Goal: Task Accomplishment & Management: Use online tool/utility

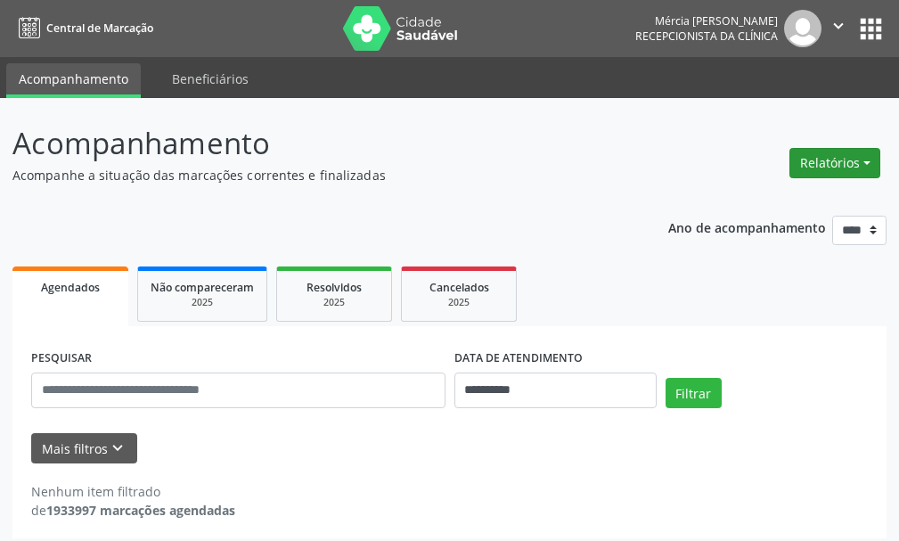
click at [831, 163] on button "Relatórios" at bounding box center [835, 163] width 91 height 30
click at [742, 201] on link "Agendamentos" at bounding box center [786, 201] width 192 height 25
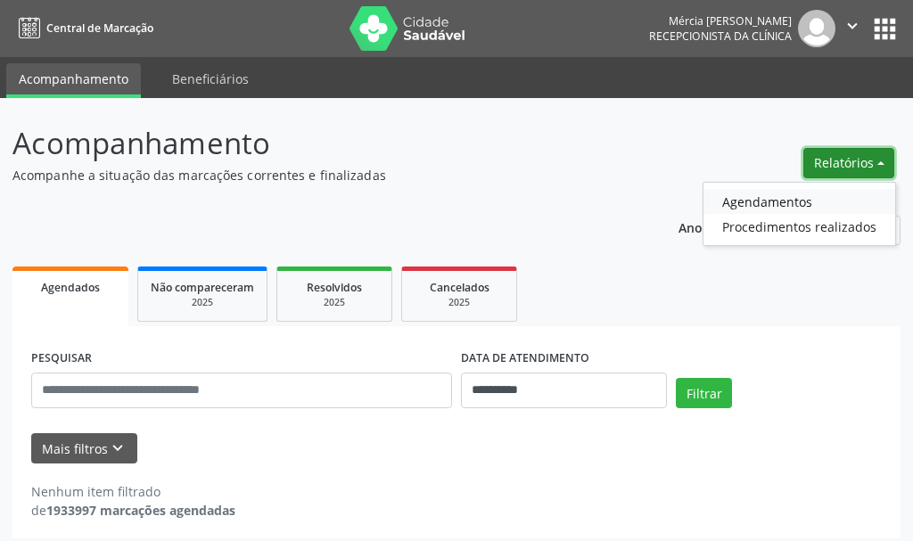
select select "*"
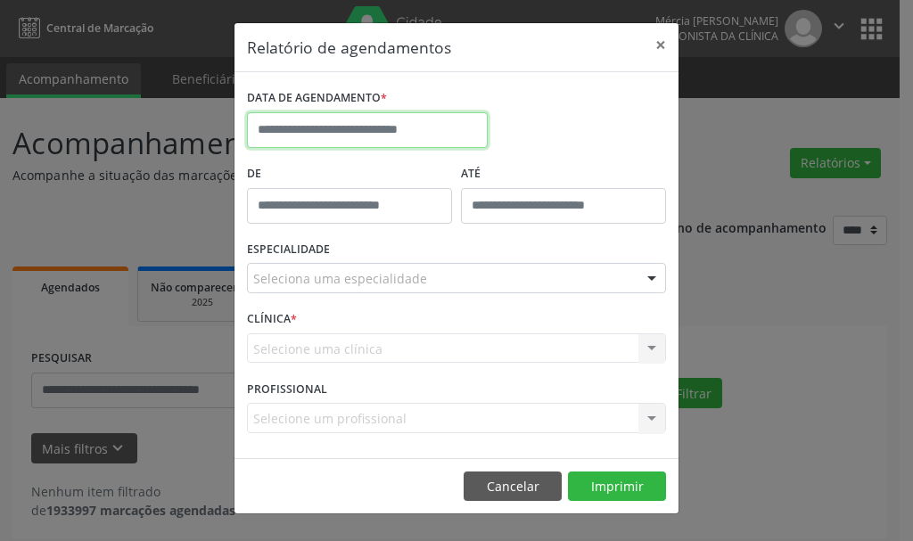
click at [385, 126] on input "text" at bounding box center [367, 130] width 241 height 36
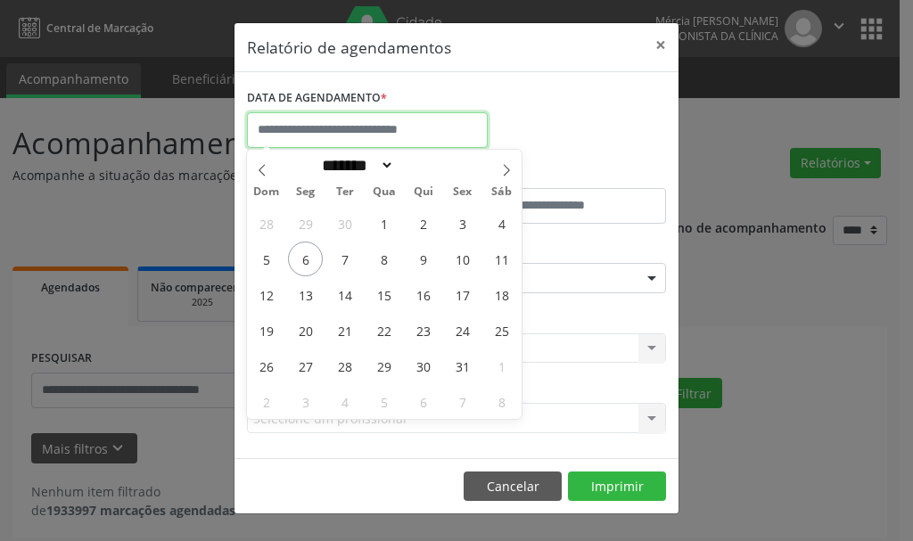
click at [385, 126] on input "text" at bounding box center [367, 130] width 241 height 36
click at [386, 258] on span "8" at bounding box center [383, 259] width 35 height 35
type input "**********"
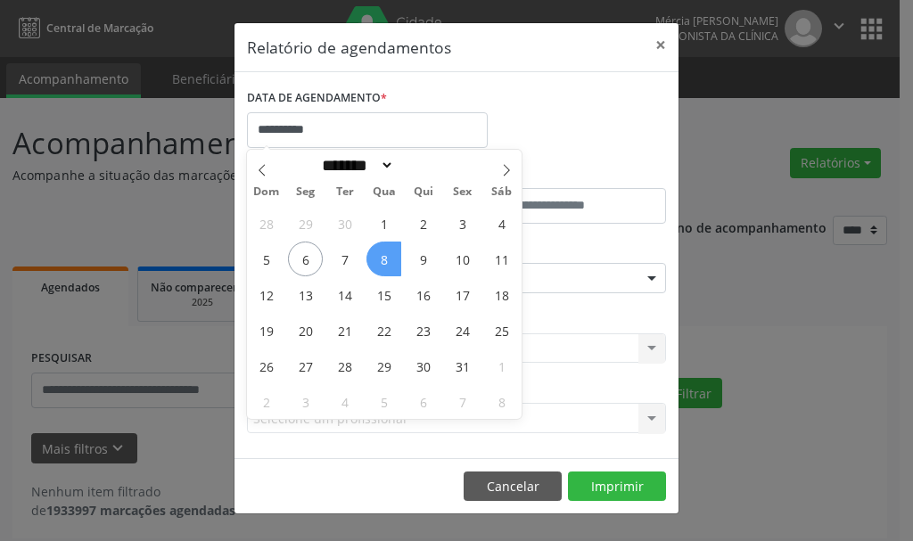
click at [386, 258] on span "8" at bounding box center [383, 259] width 35 height 35
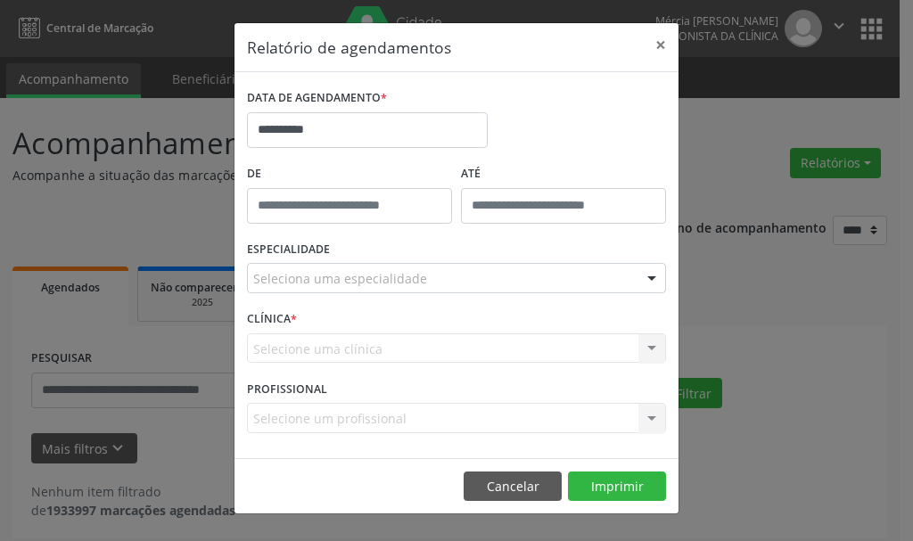
click at [652, 275] on div at bounding box center [651, 279] width 27 height 30
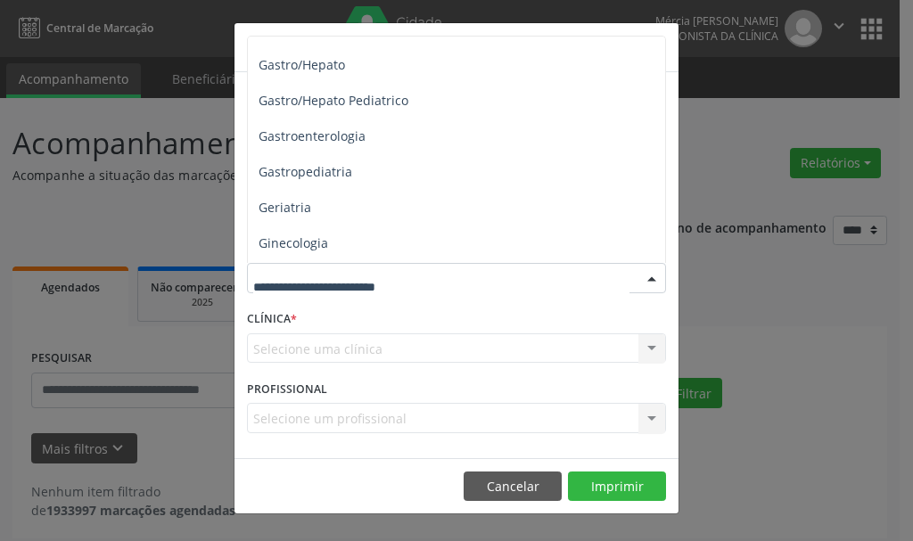
scroll to position [1088, 0]
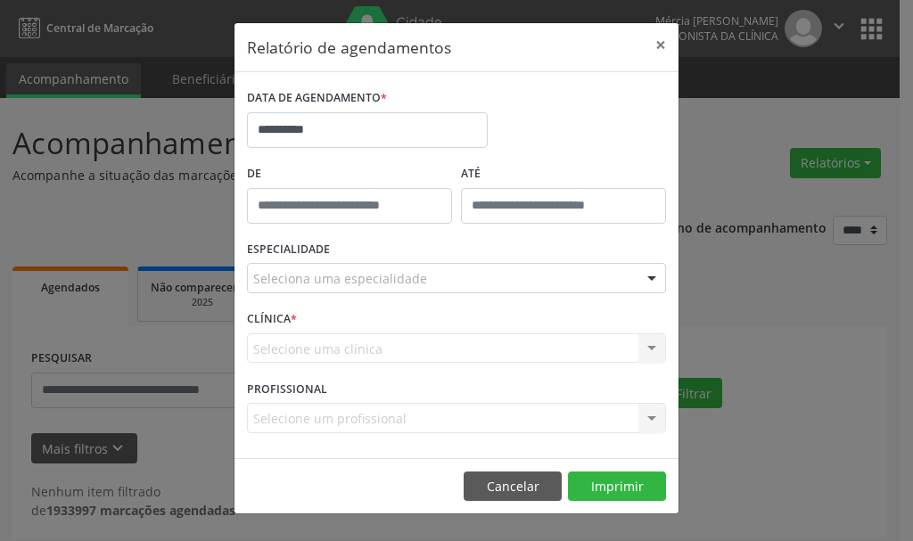
click at [509, 345] on div "Selecione uma clínica Nenhum resultado encontrado para: " " Não há nenhuma opçã…" at bounding box center [456, 348] width 419 height 30
click at [323, 346] on div "Selecione uma clínica Nenhum resultado encontrado para: " " Não há nenhuma opçã…" at bounding box center [456, 348] width 419 height 30
click at [648, 348] on div "Selecione uma clínica Nenhum resultado encontrado para: " " Não há nenhuma opçã…" at bounding box center [456, 348] width 419 height 30
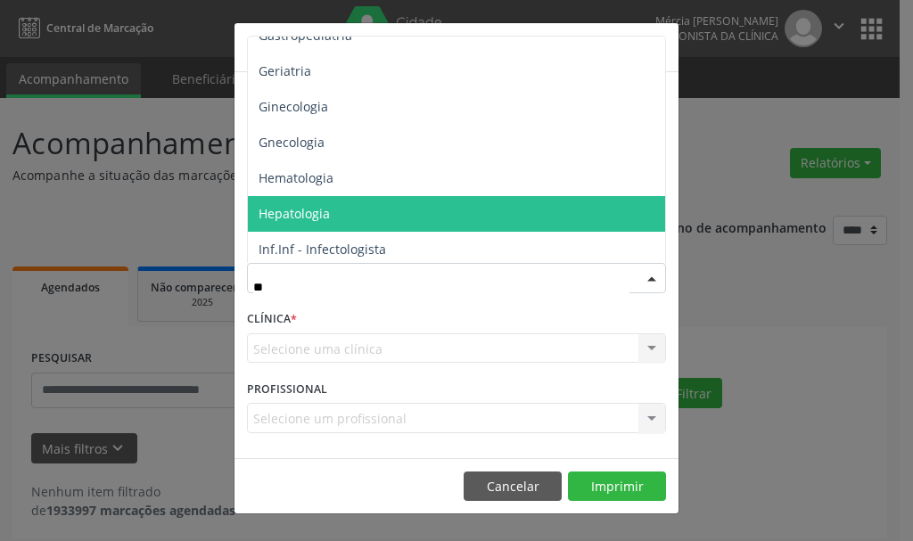
scroll to position [0, 0]
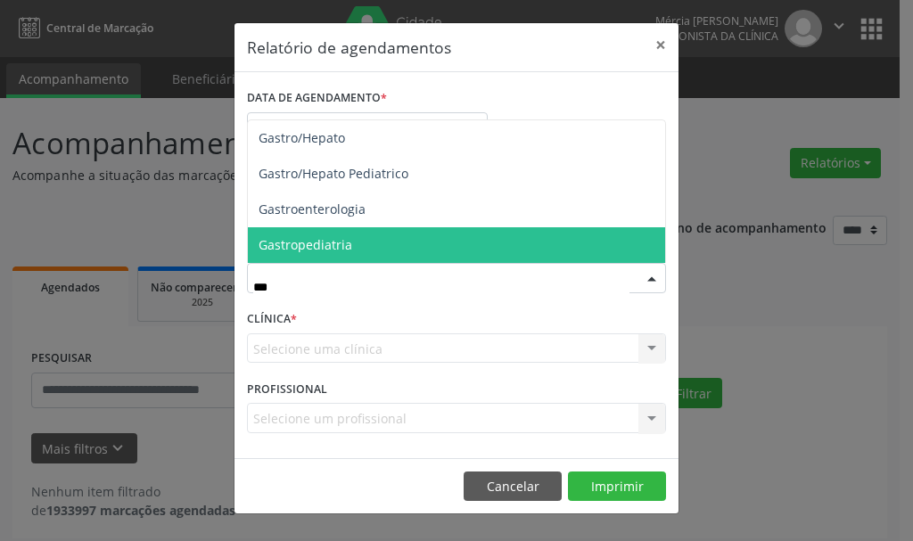
type input "****"
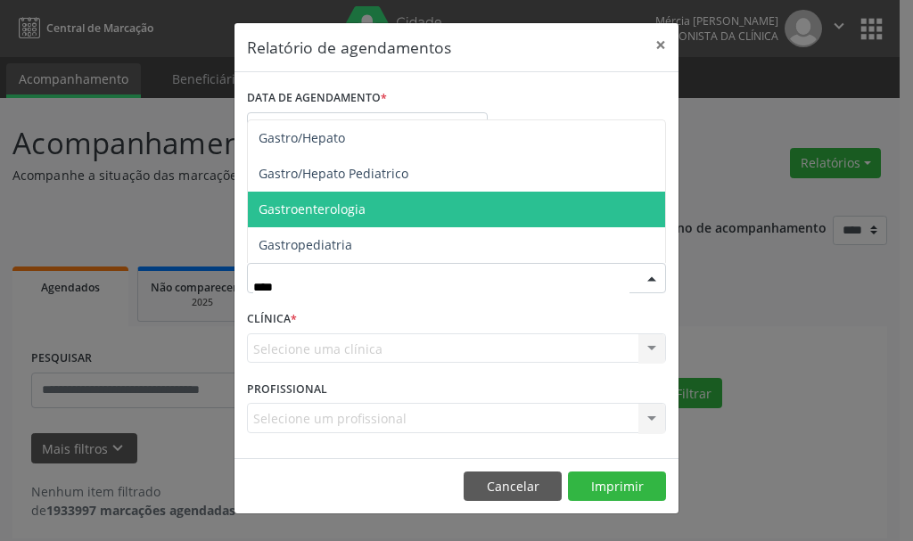
click at [312, 211] on span "Gastroenterologia" at bounding box center [311, 209] width 107 height 17
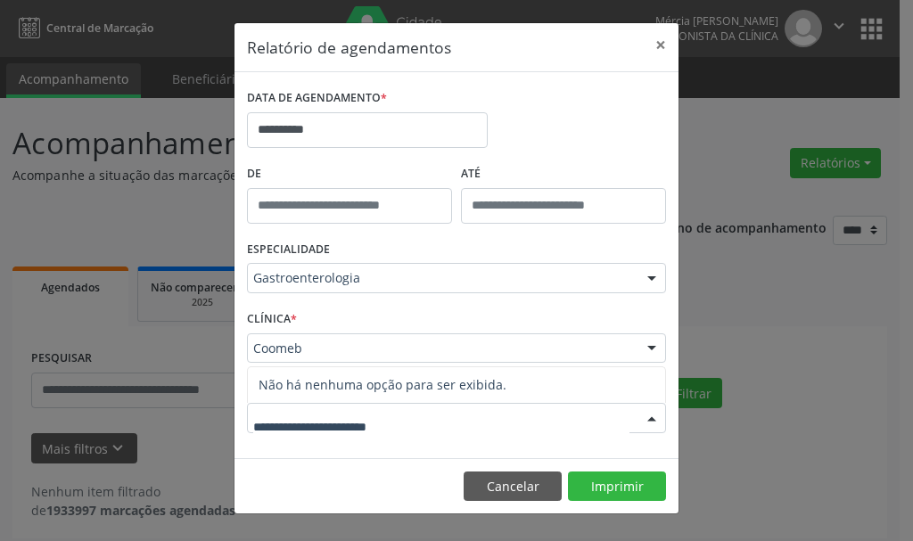
click at [651, 417] on div at bounding box center [651, 419] width 27 height 30
type input "*"
type input "**********"
click at [534, 384] on strong "[PERSON_NAME]" at bounding box center [539, 384] width 102 height 17
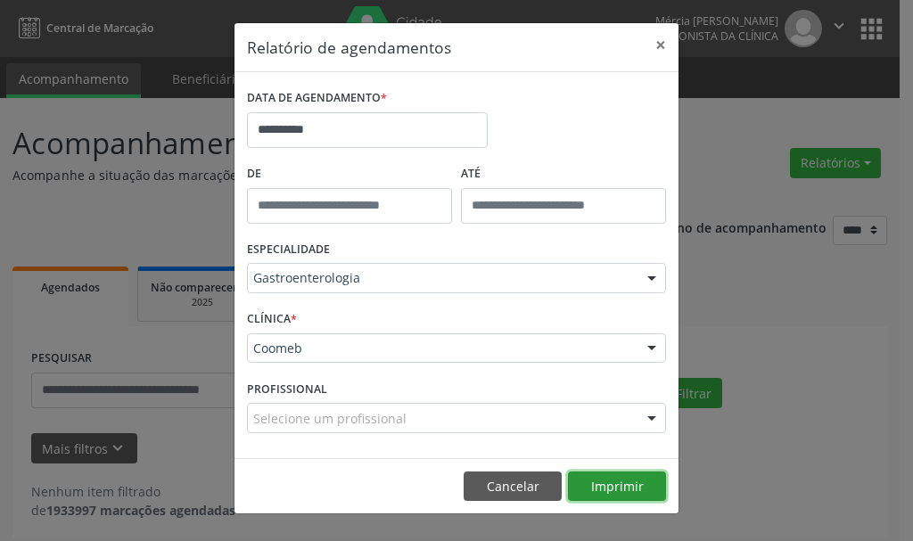
click at [612, 485] on button "Imprimir" at bounding box center [617, 486] width 98 height 30
